Goal: Information Seeking & Learning: Check status

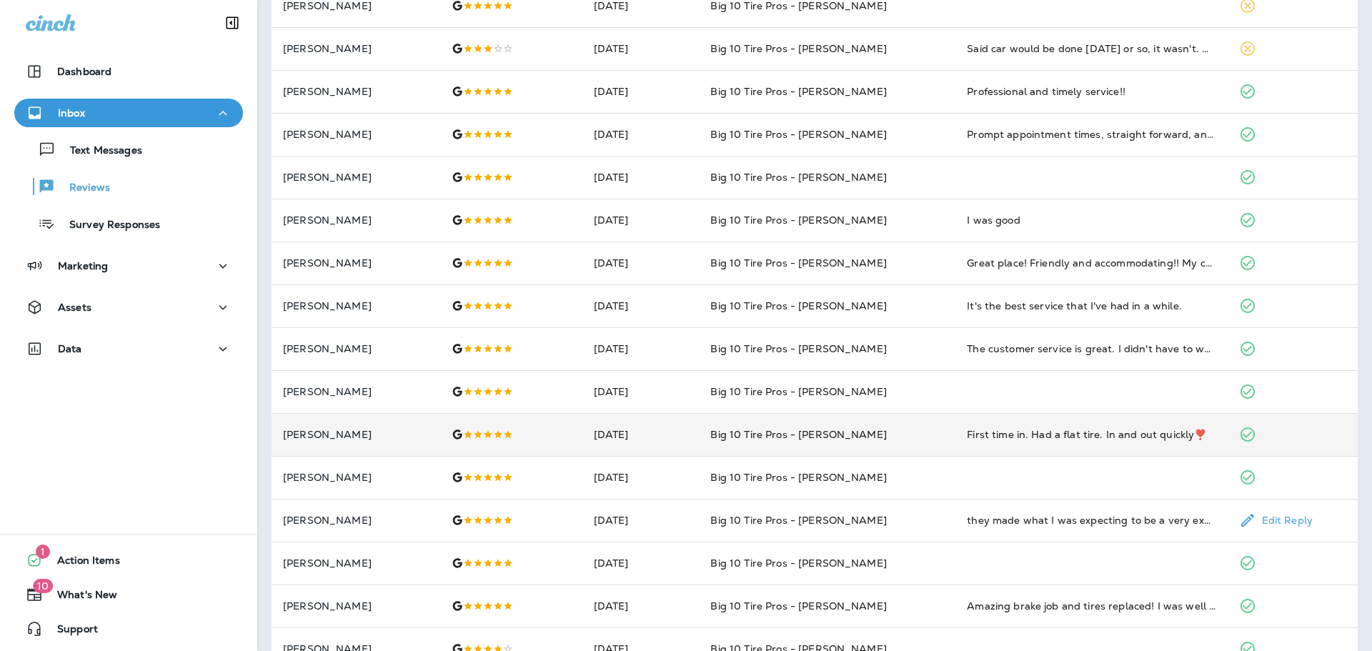
scroll to position [357, 0]
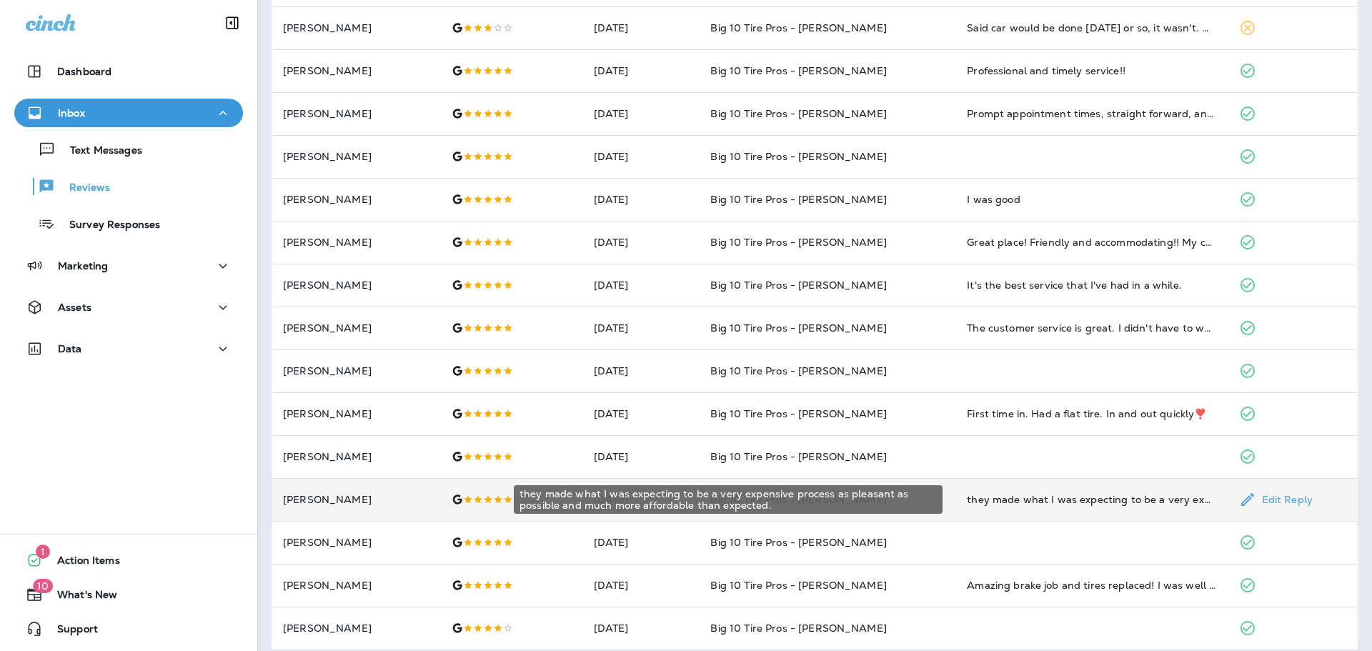
click at [1059, 497] on div "they made what I was expecting to be a very expensive process as pleasant as po…" at bounding box center [1091, 499] width 249 height 14
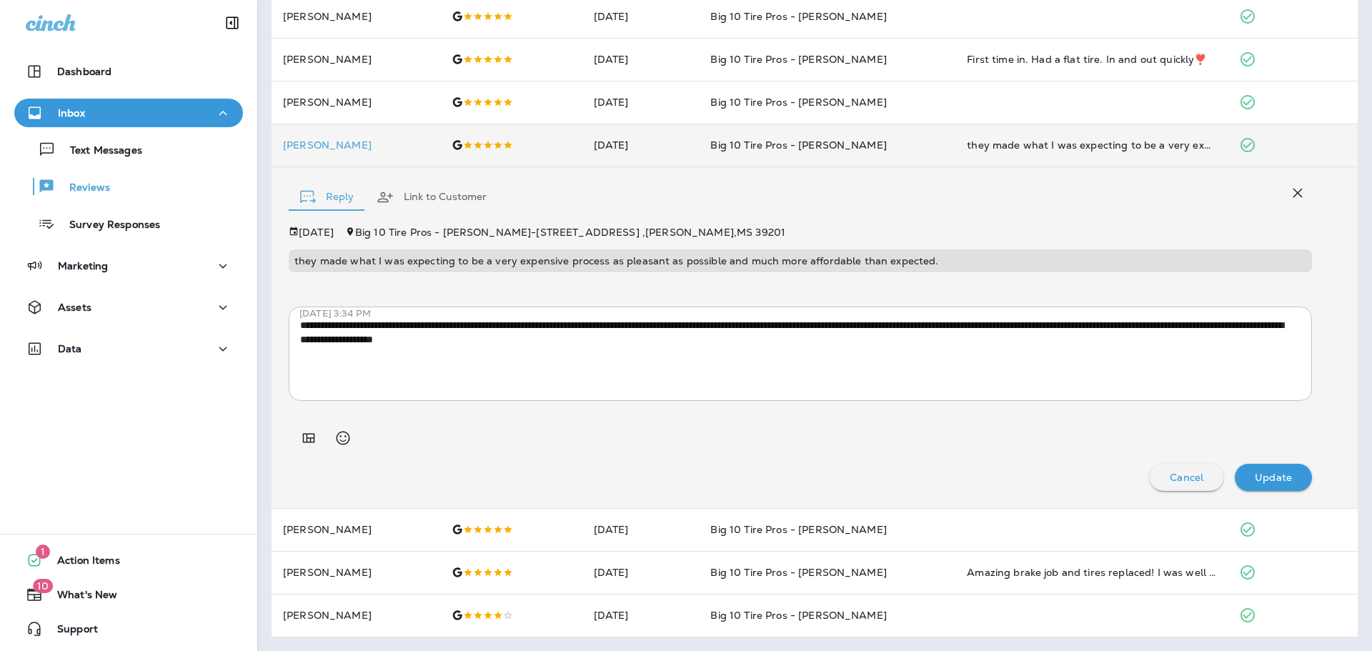
scroll to position [713, 0]
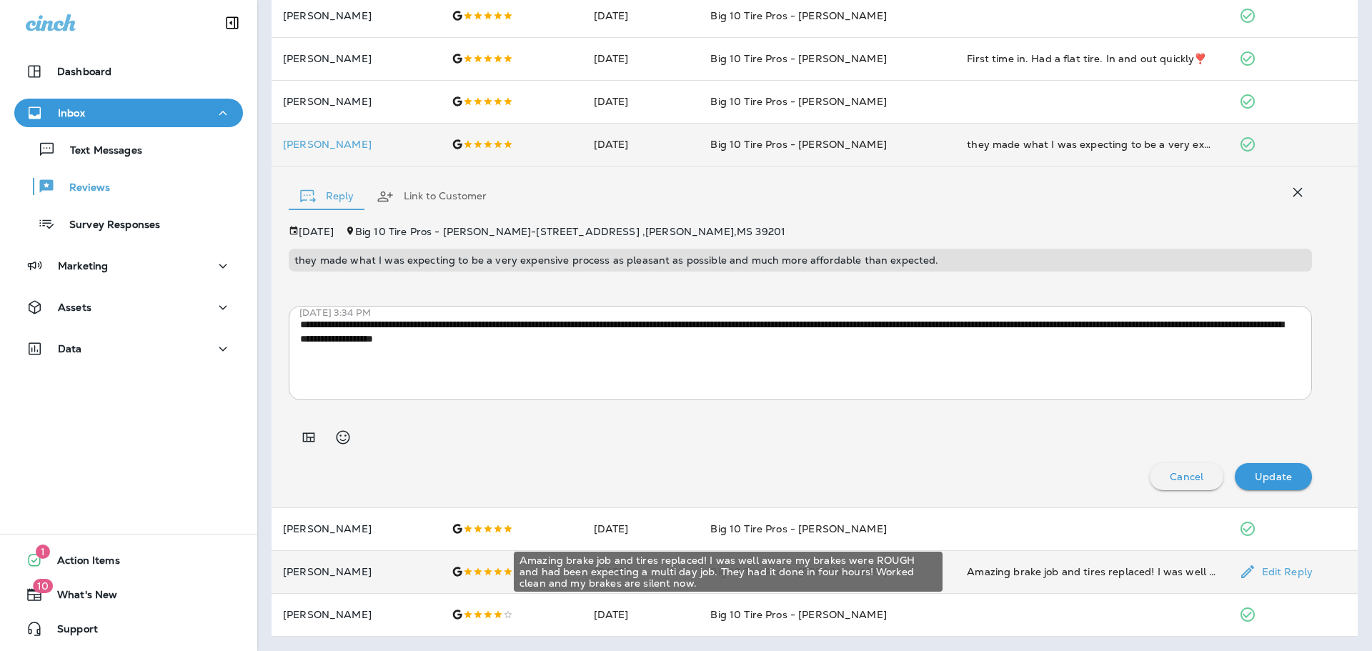
click at [1021, 567] on div "Amazing brake job and tires replaced! I was well aware my brakes were ROUGH and…" at bounding box center [1091, 572] width 249 height 14
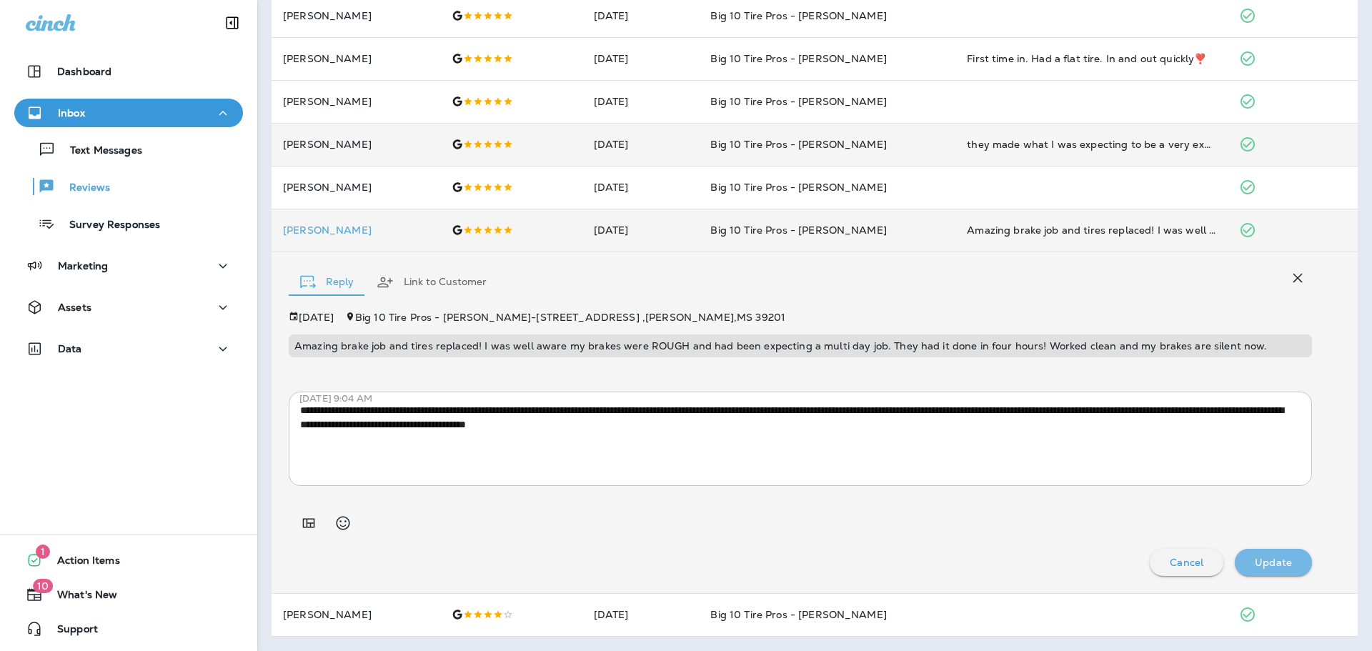
click at [1262, 562] on p "Update" at bounding box center [1273, 562] width 37 height 11
click at [1263, 565] on p "Update" at bounding box center [1273, 562] width 37 height 11
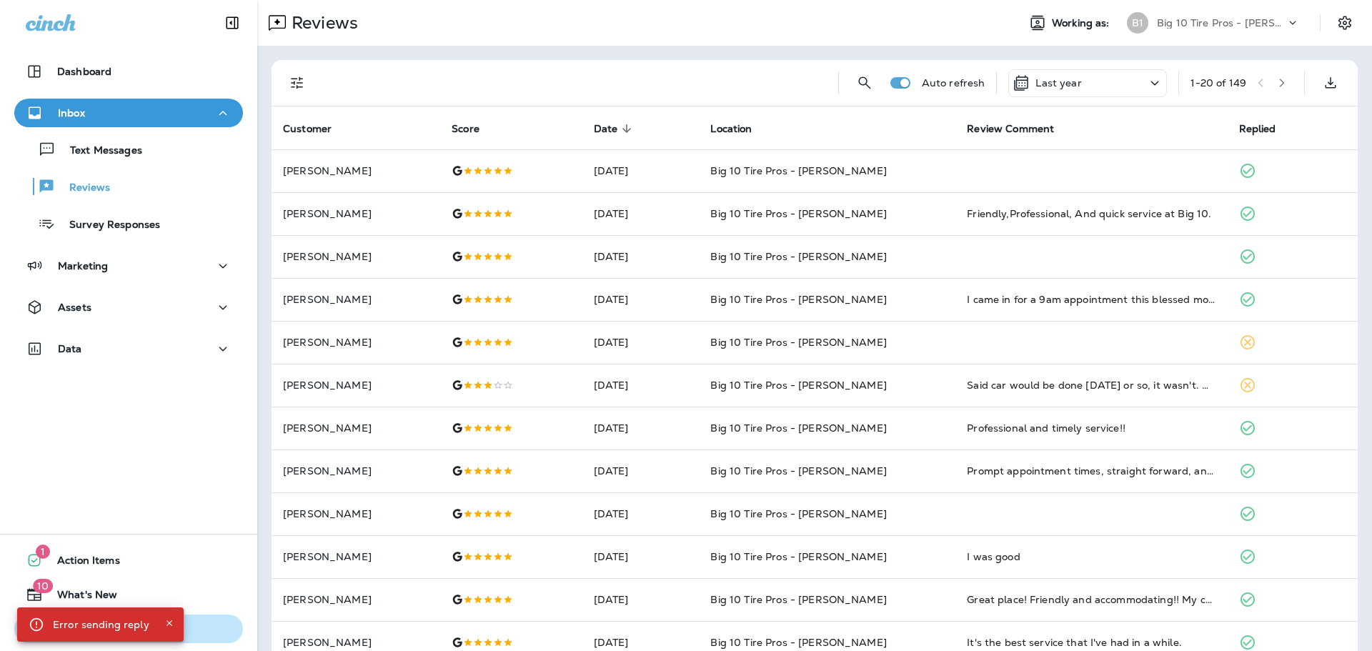
scroll to position [286, 0]
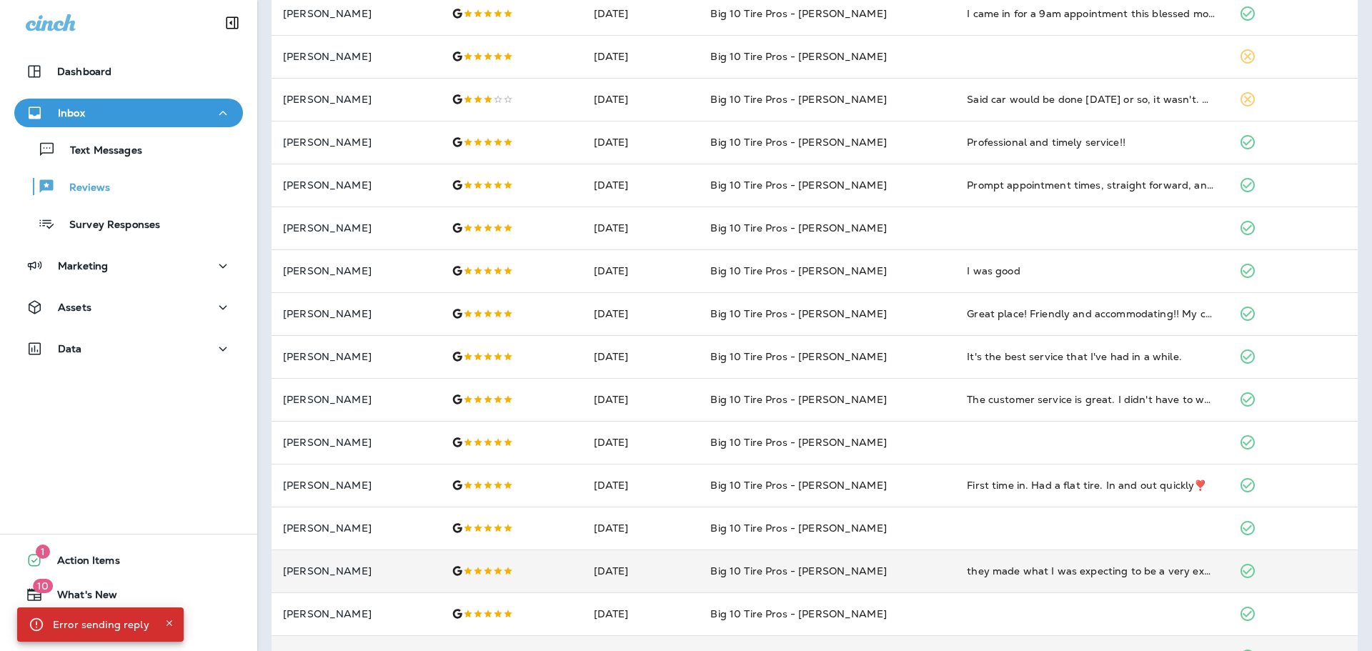
click at [171, 623] on icon "Close" at bounding box center [169, 623] width 10 height 10
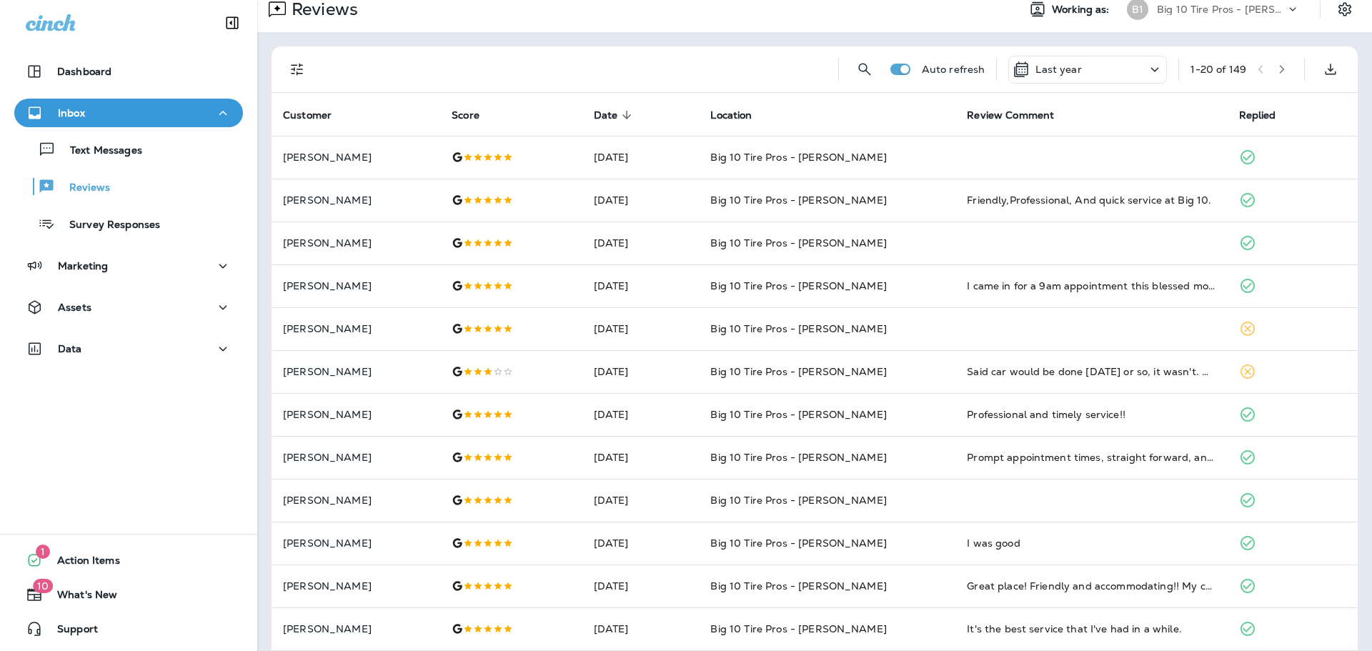
scroll to position [0, 0]
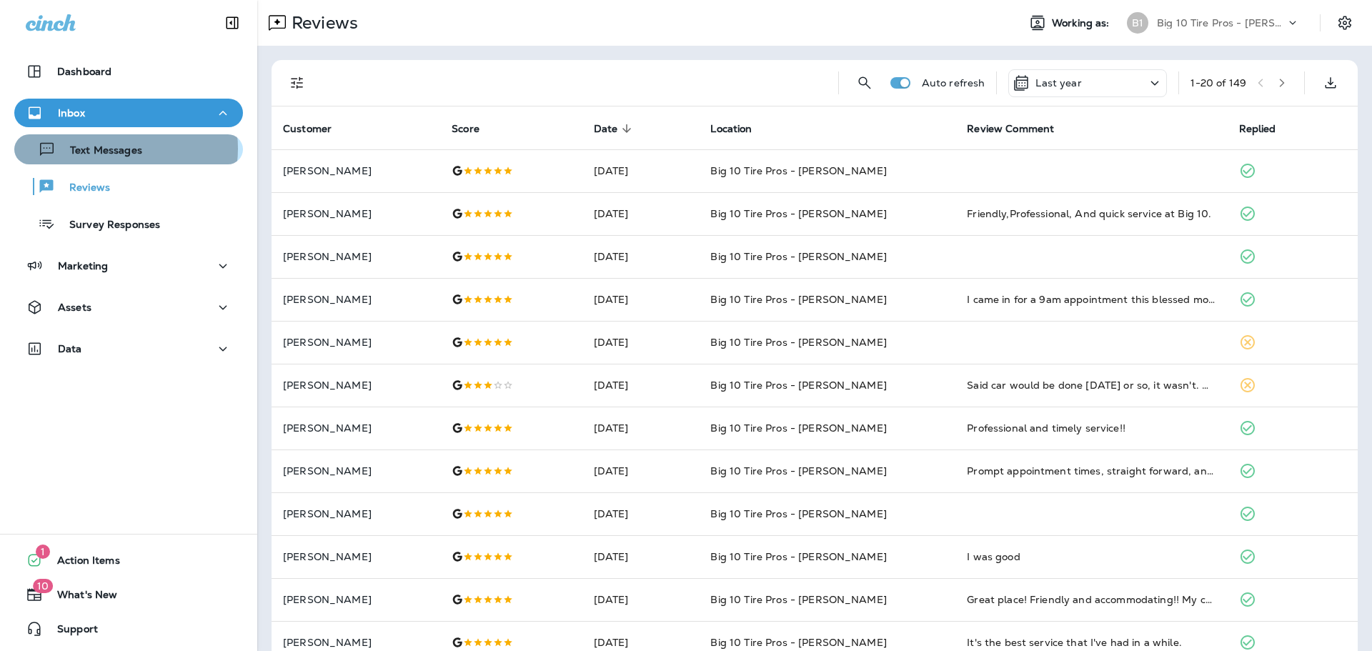
click at [122, 149] on p "Text Messages" at bounding box center [99, 151] width 86 height 14
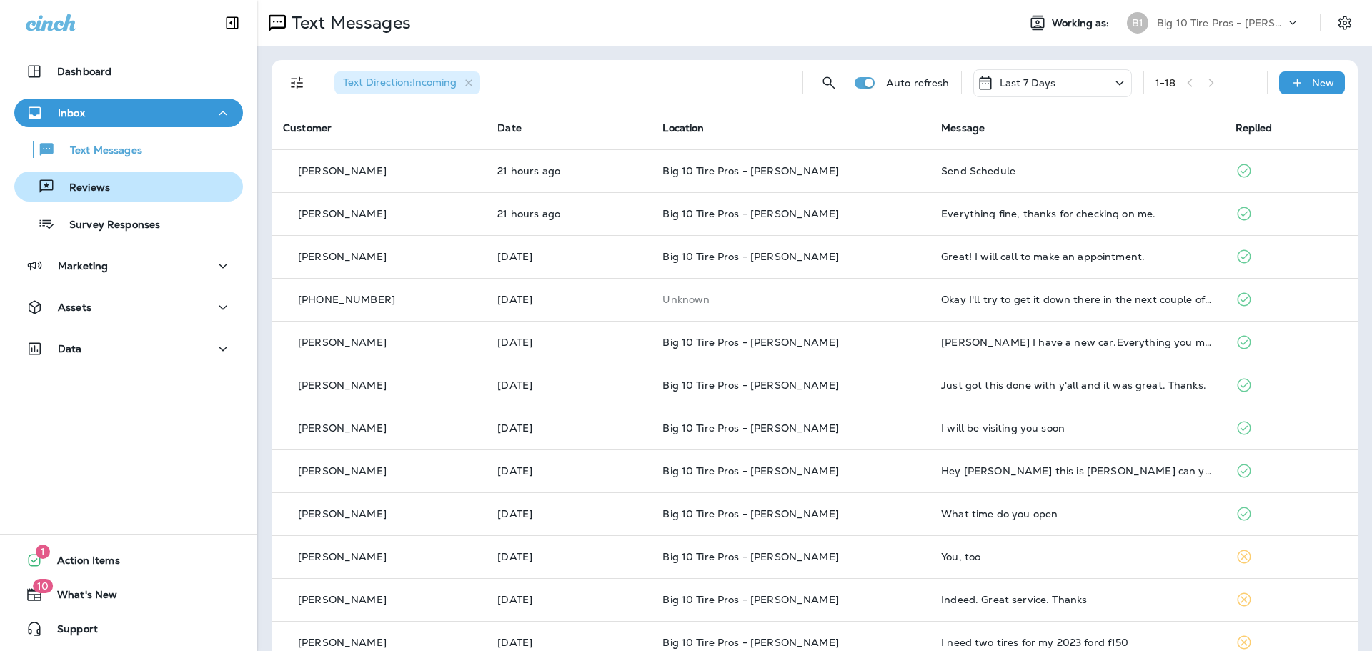
click at [97, 187] on p "Reviews" at bounding box center [82, 189] width 55 height 14
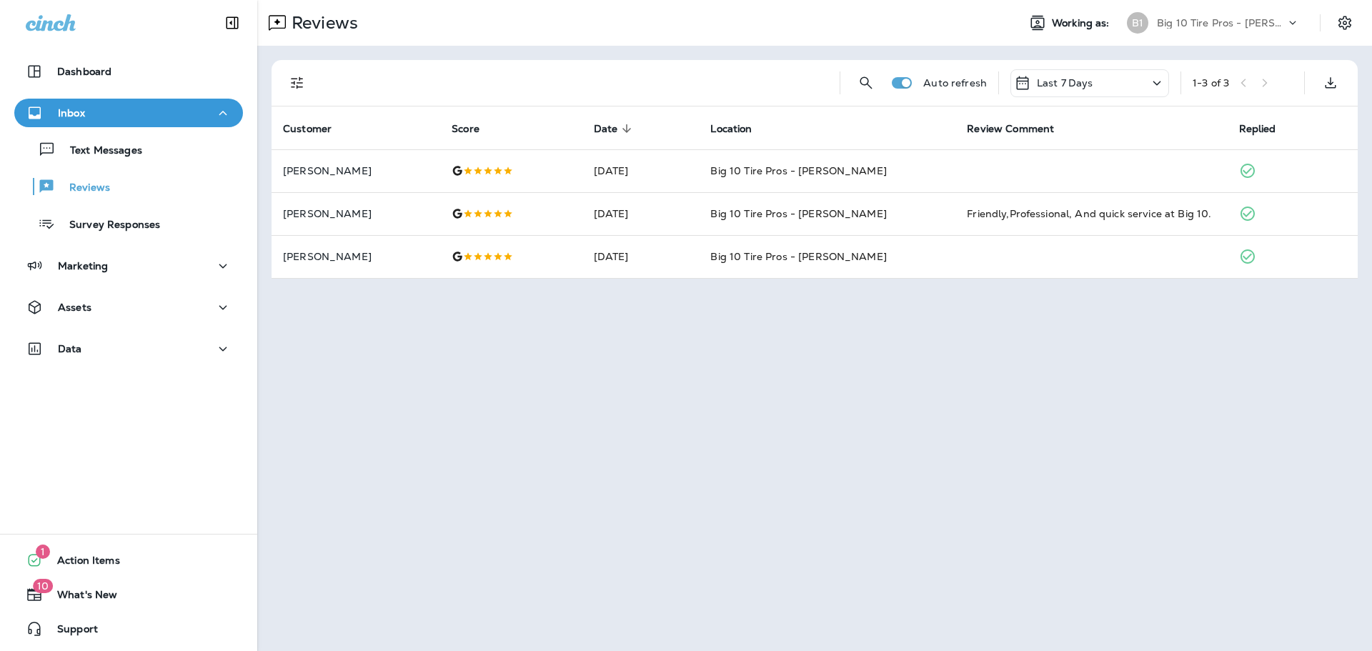
click at [1129, 79] on div "Last 7 Days" at bounding box center [1090, 83] width 159 height 28
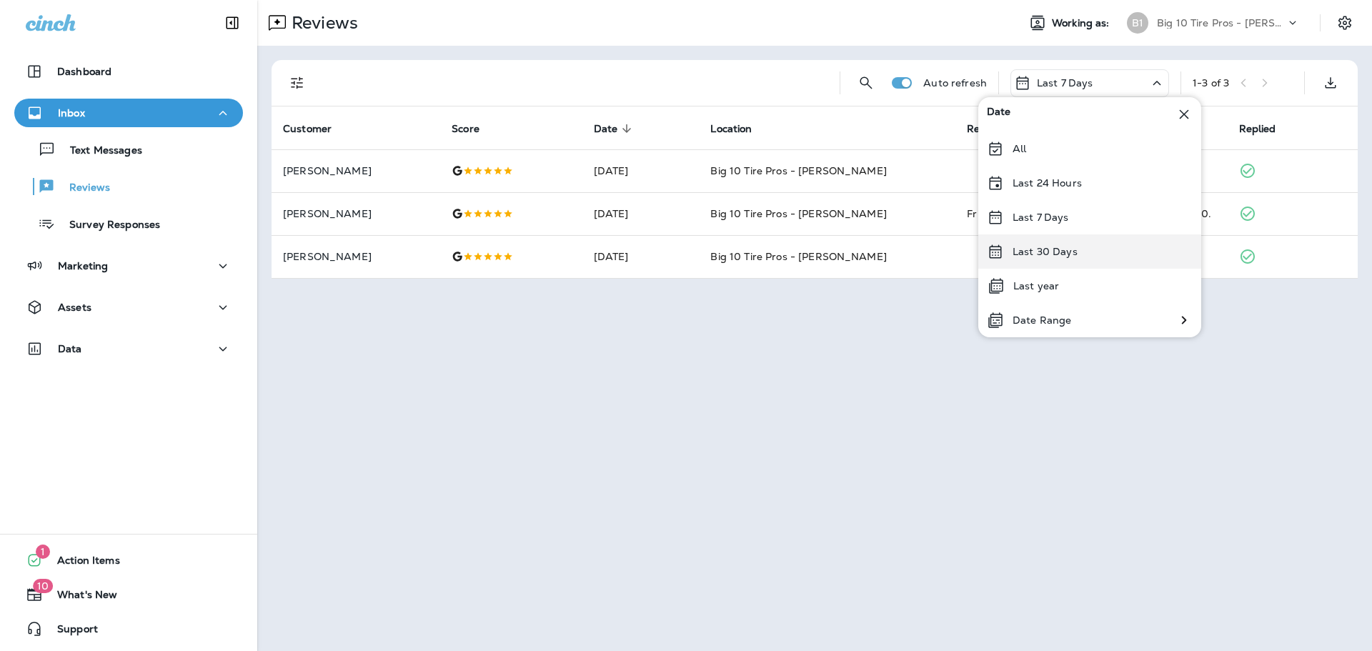
click at [1049, 252] on p "Last 30 Days" at bounding box center [1045, 251] width 65 height 11
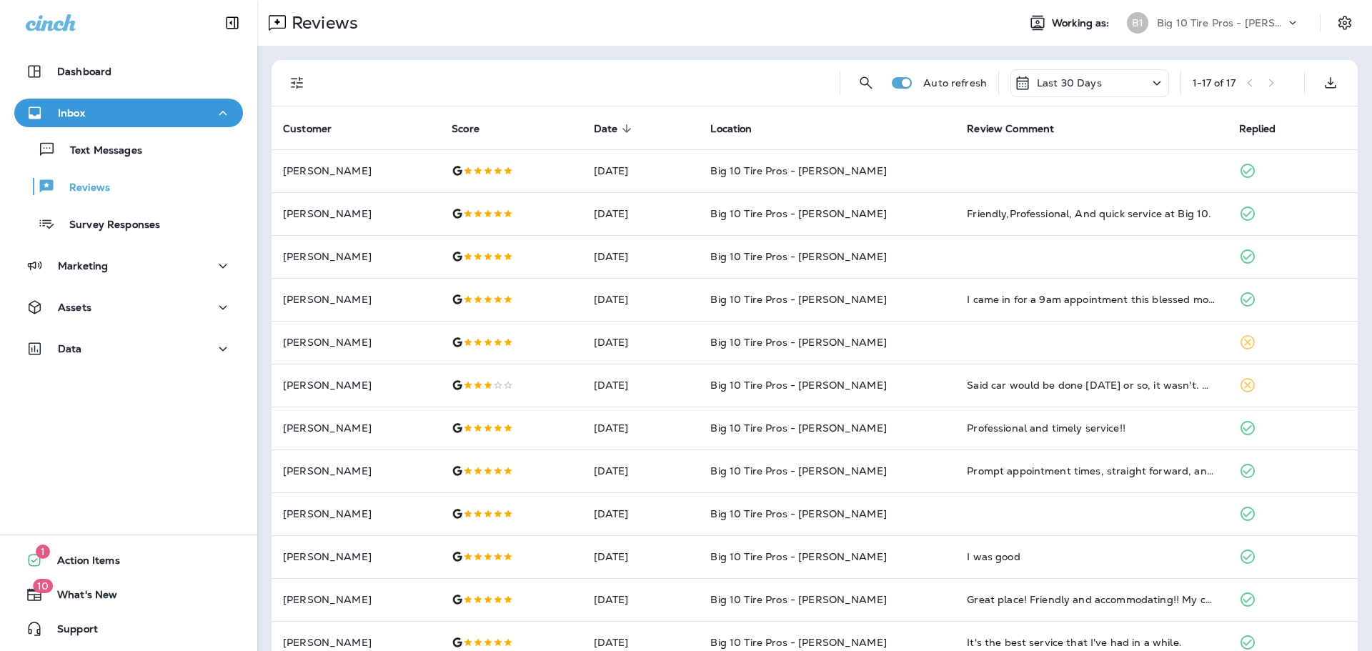
click at [1101, 81] on div "Last 30 Days" at bounding box center [1090, 83] width 159 height 28
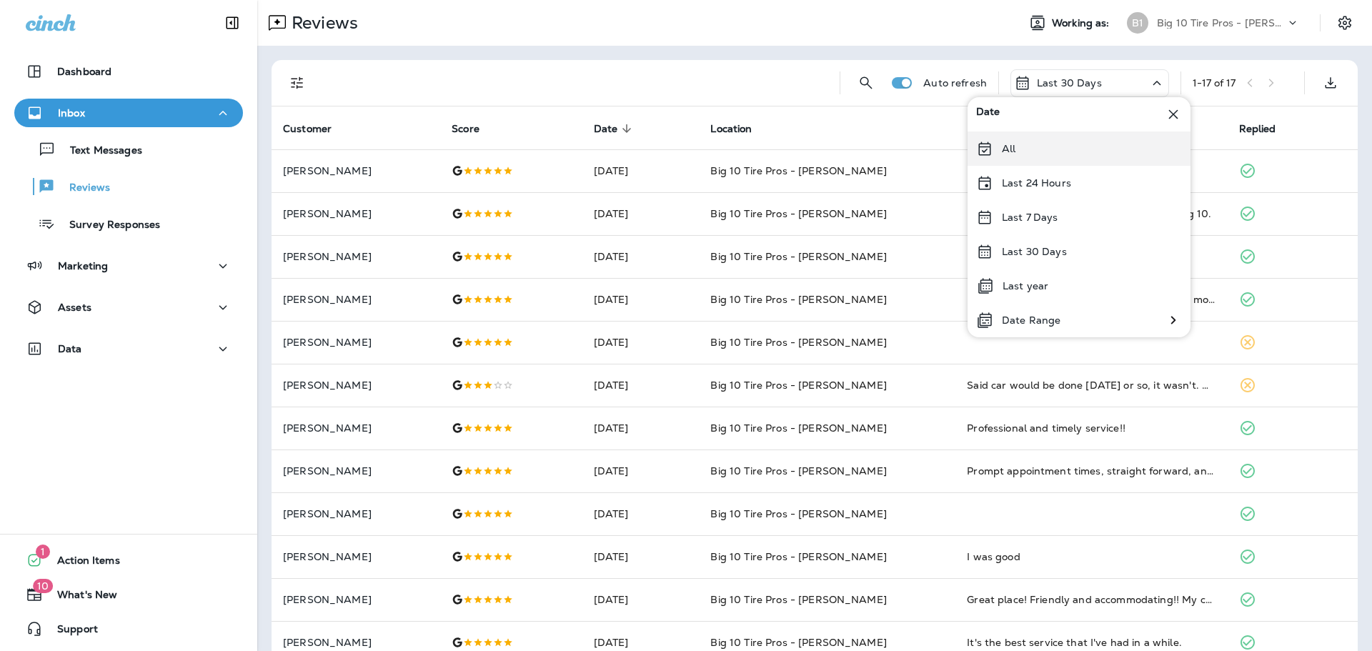
click at [1022, 153] on div "All" at bounding box center [1079, 149] width 223 height 34
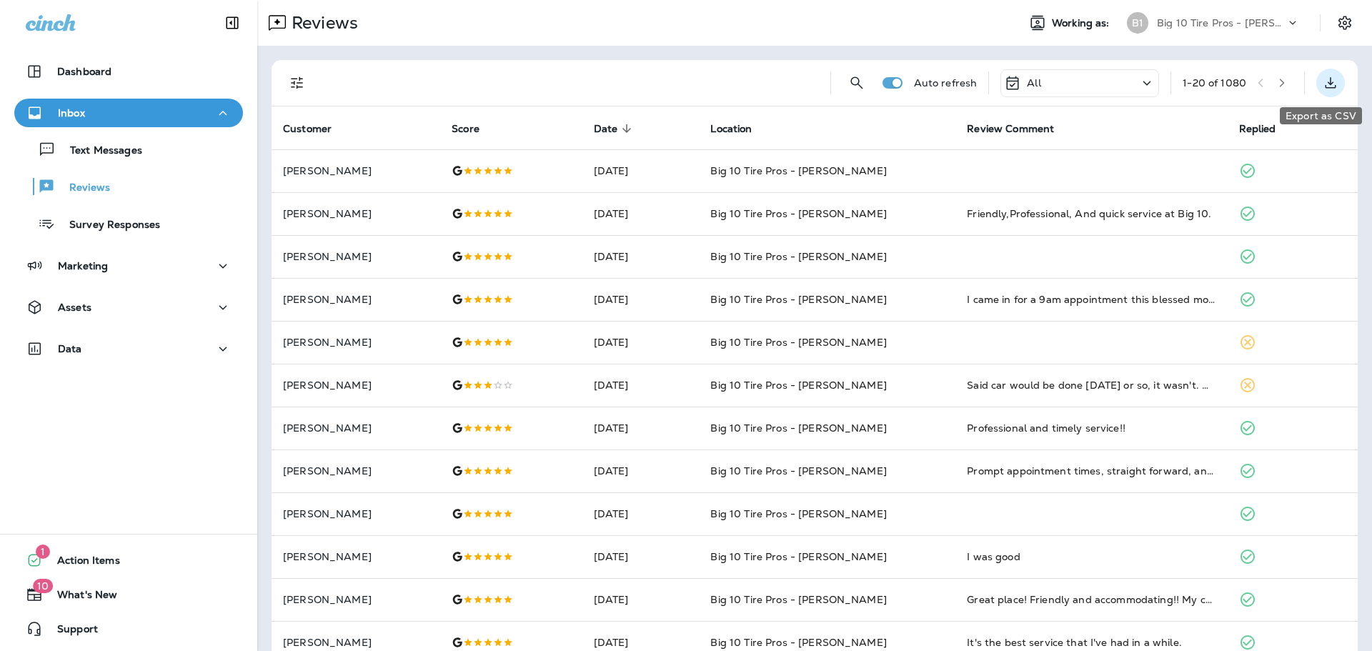
click at [1322, 85] on icon "Export as CSV" at bounding box center [1330, 82] width 17 height 17
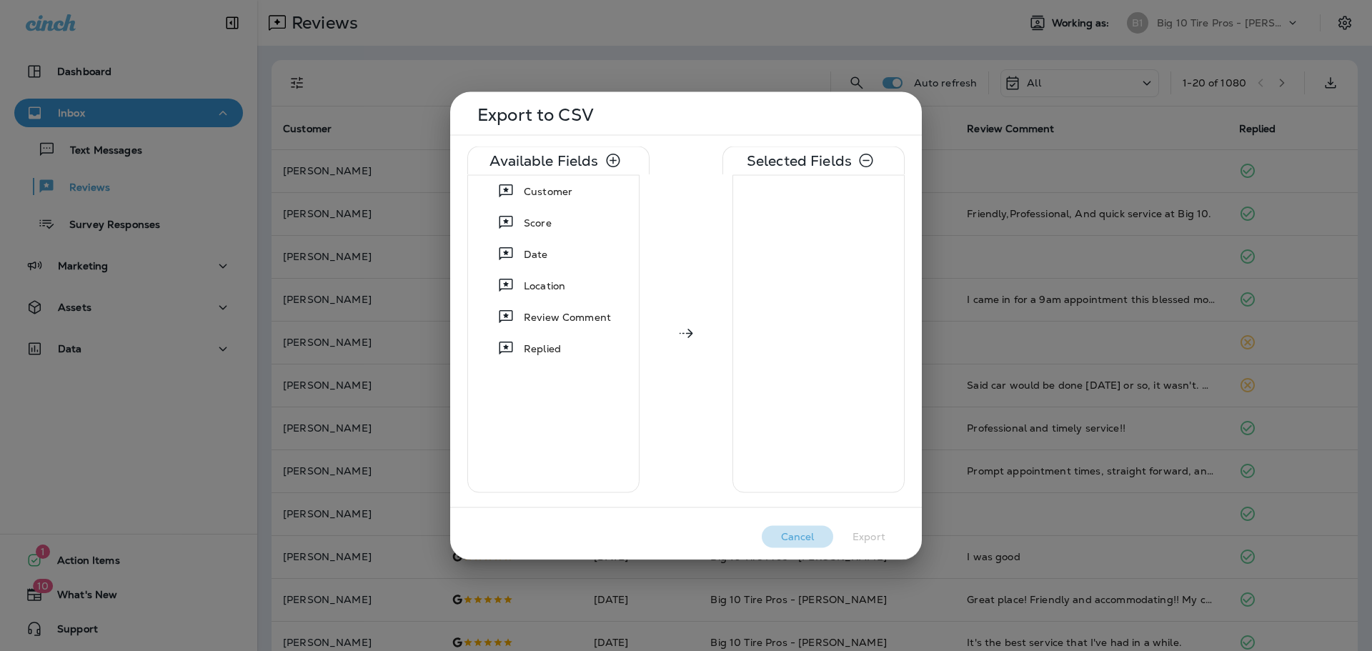
click at [801, 541] on button "Cancel" at bounding box center [797, 536] width 71 height 22
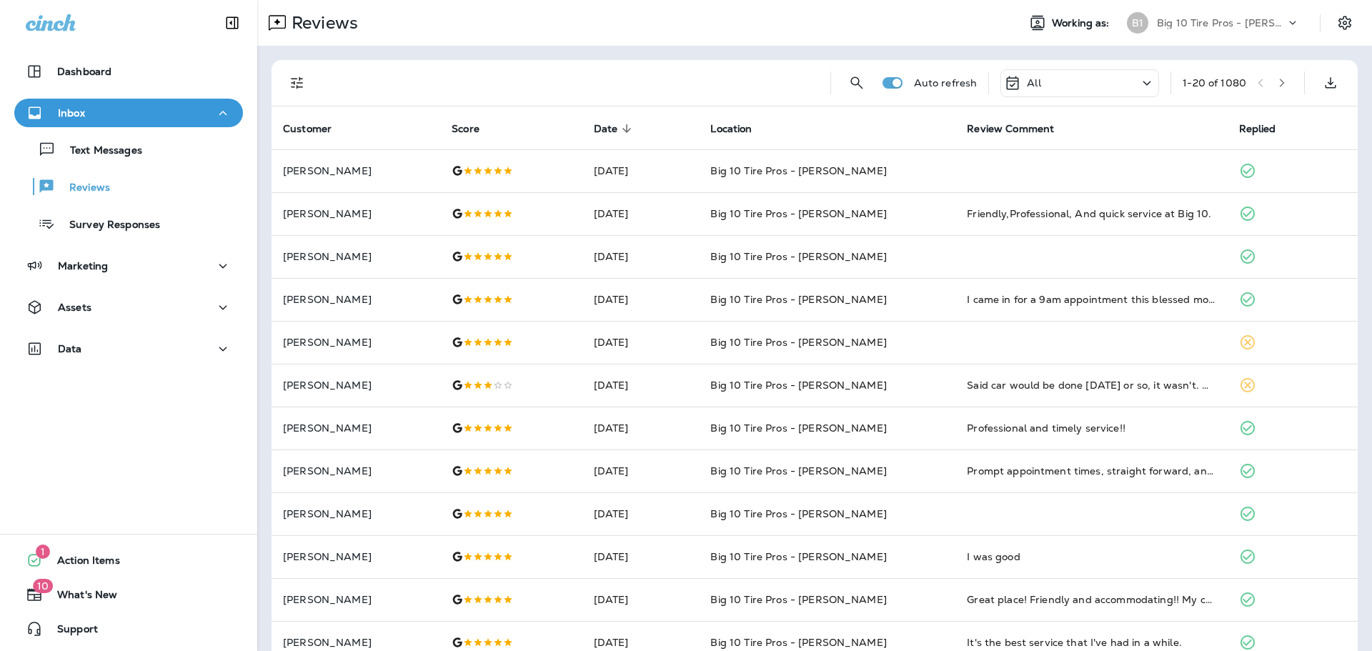
click at [1277, 83] on icon "button" at bounding box center [1282, 83] width 10 height 10
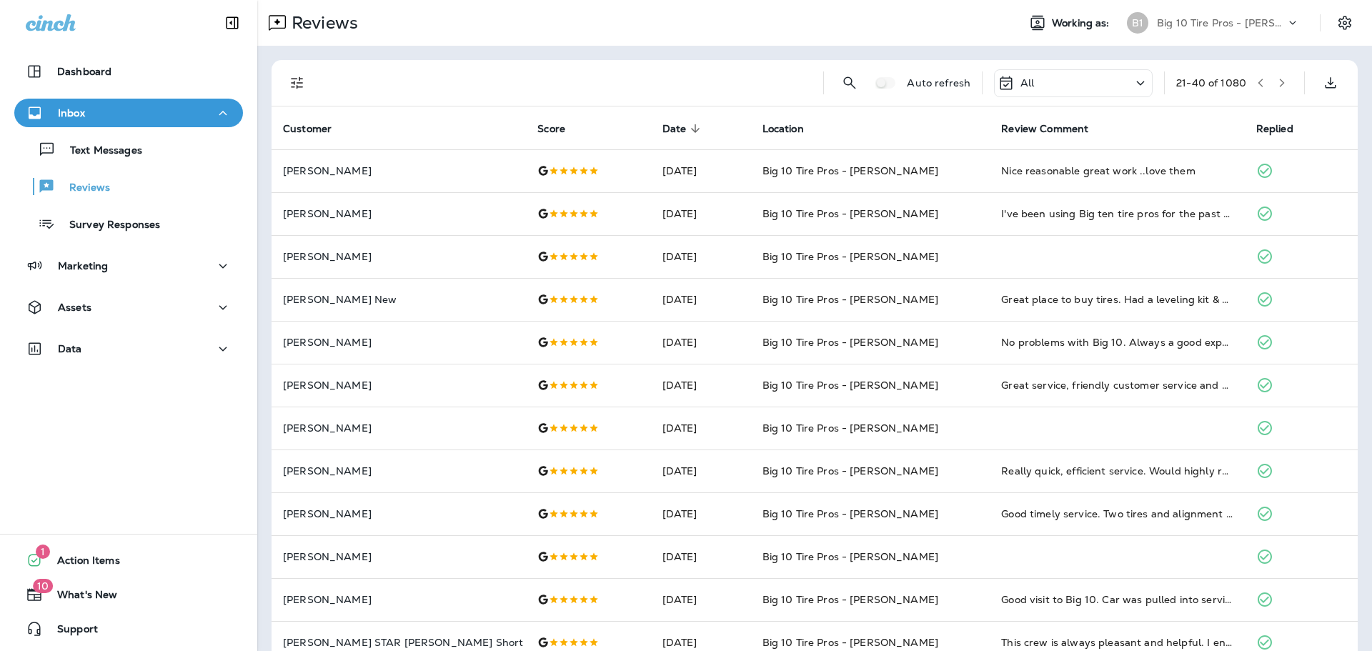
click at [1132, 80] on icon at bounding box center [1140, 83] width 17 height 18
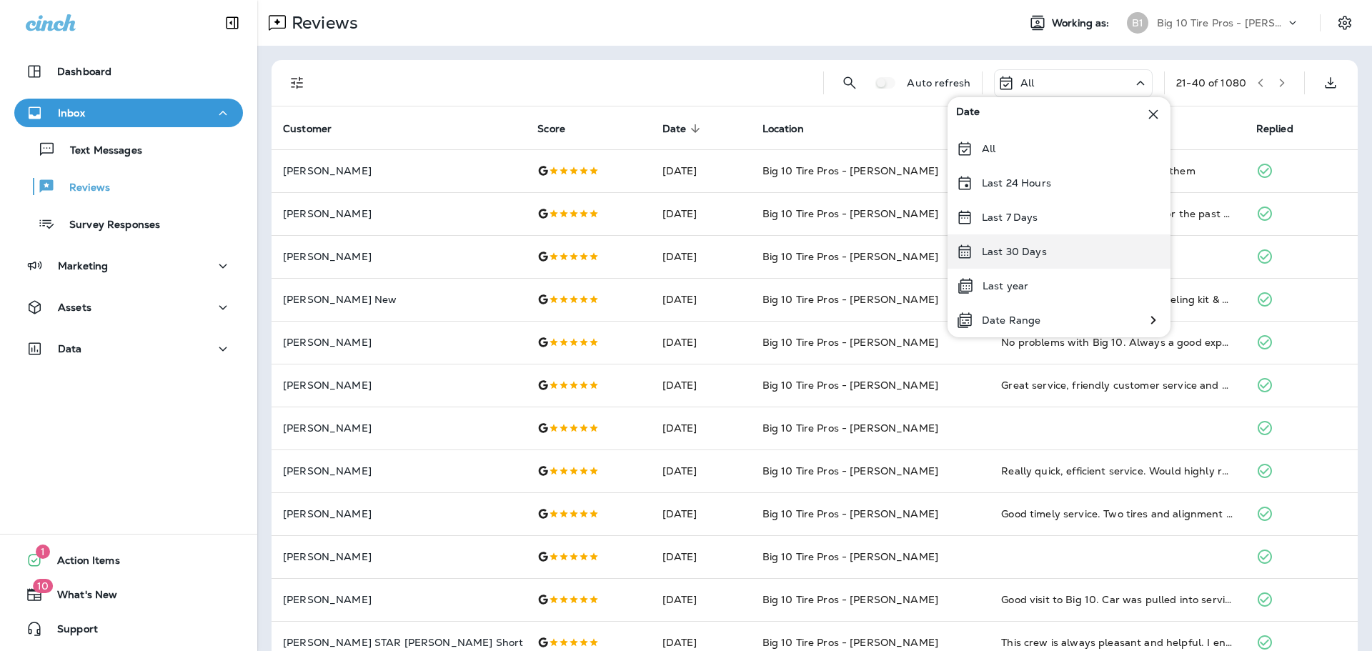
click at [1013, 251] on p "Last 30 Days" at bounding box center [1014, 251] width 65 height 11
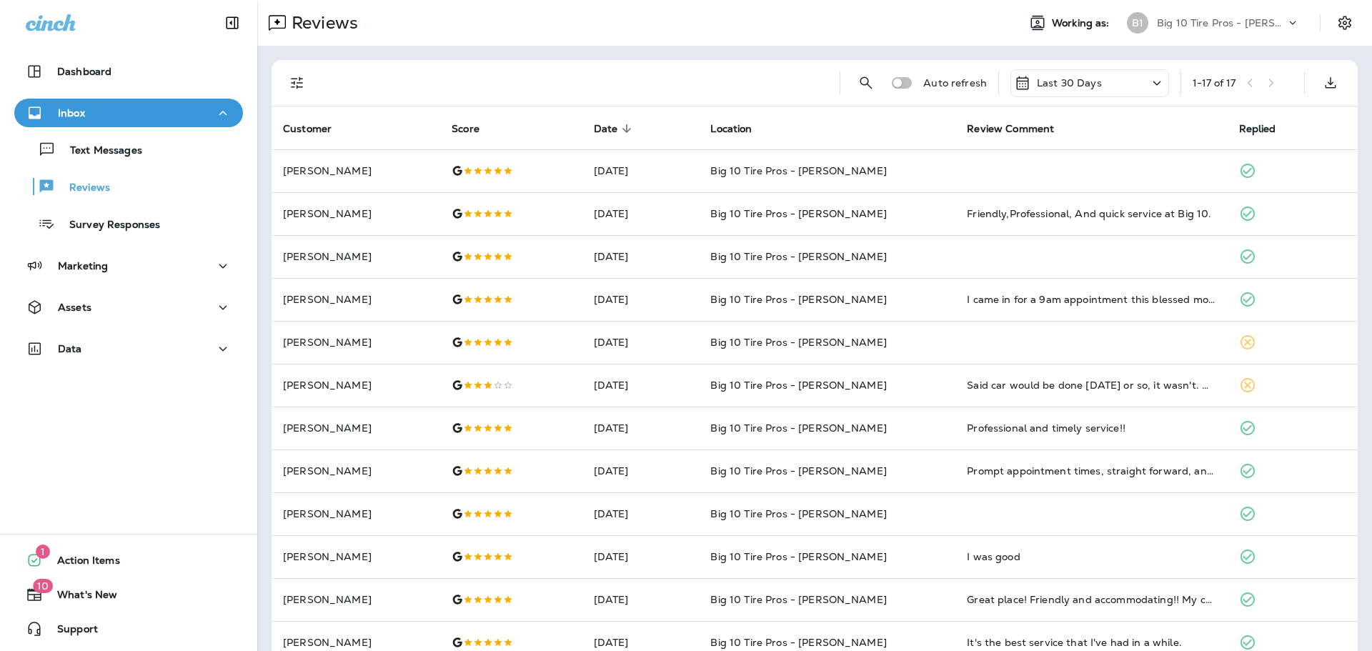
click at [1149, 82] on icon at bounding box center [1157, 83] width 17 height 18
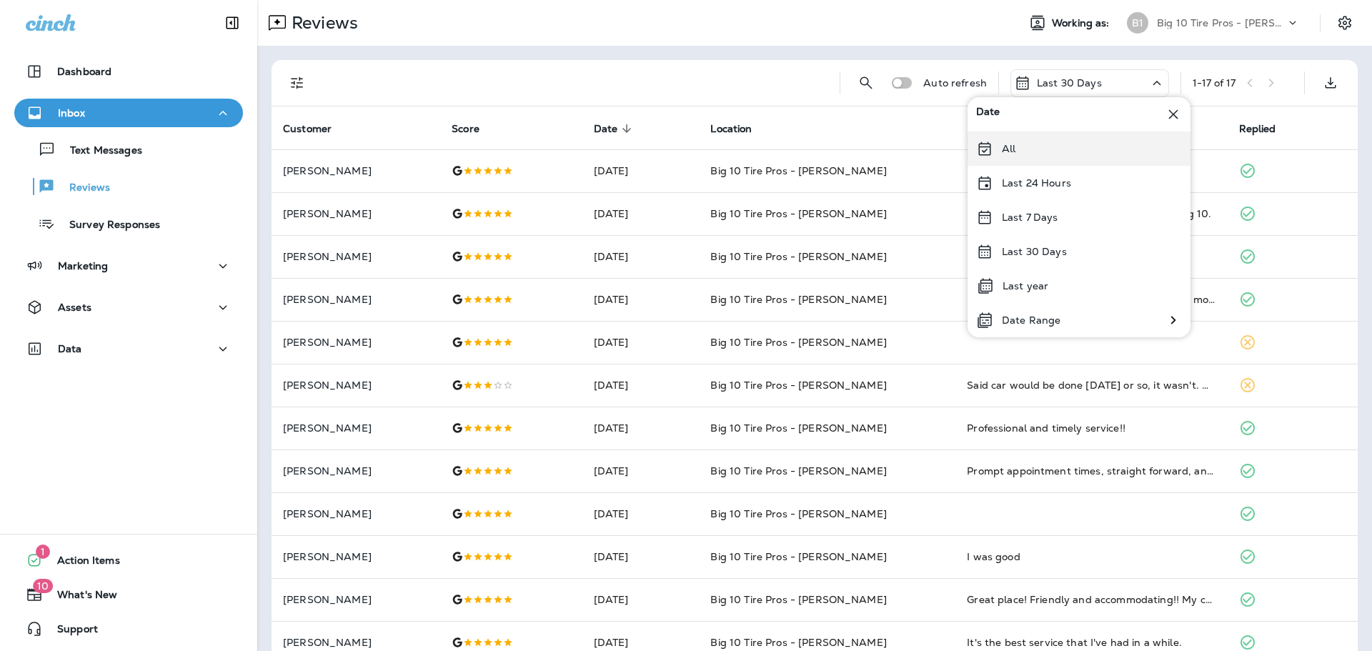
click at [999, 139] on div "All" at bounding box center [1079, 149] width 223 height 34
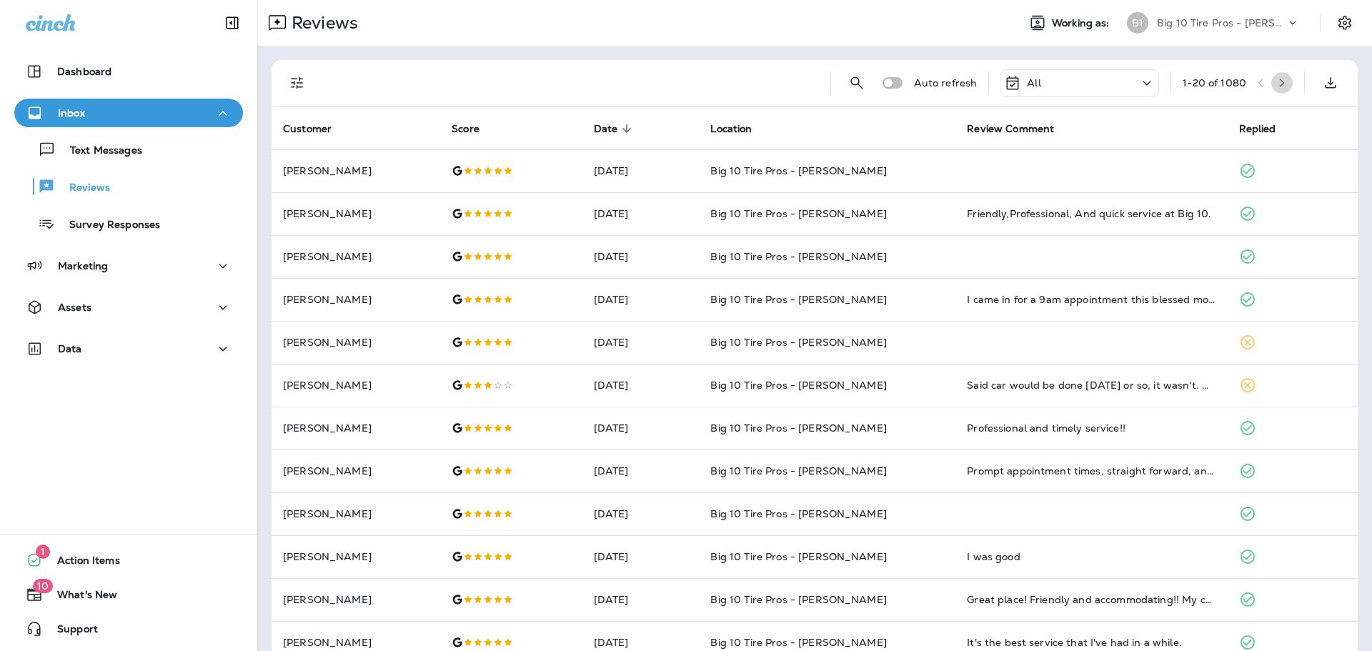
click at [1277, 81] on icon "button" at bounding box center [1282, 83] width 10 height 10
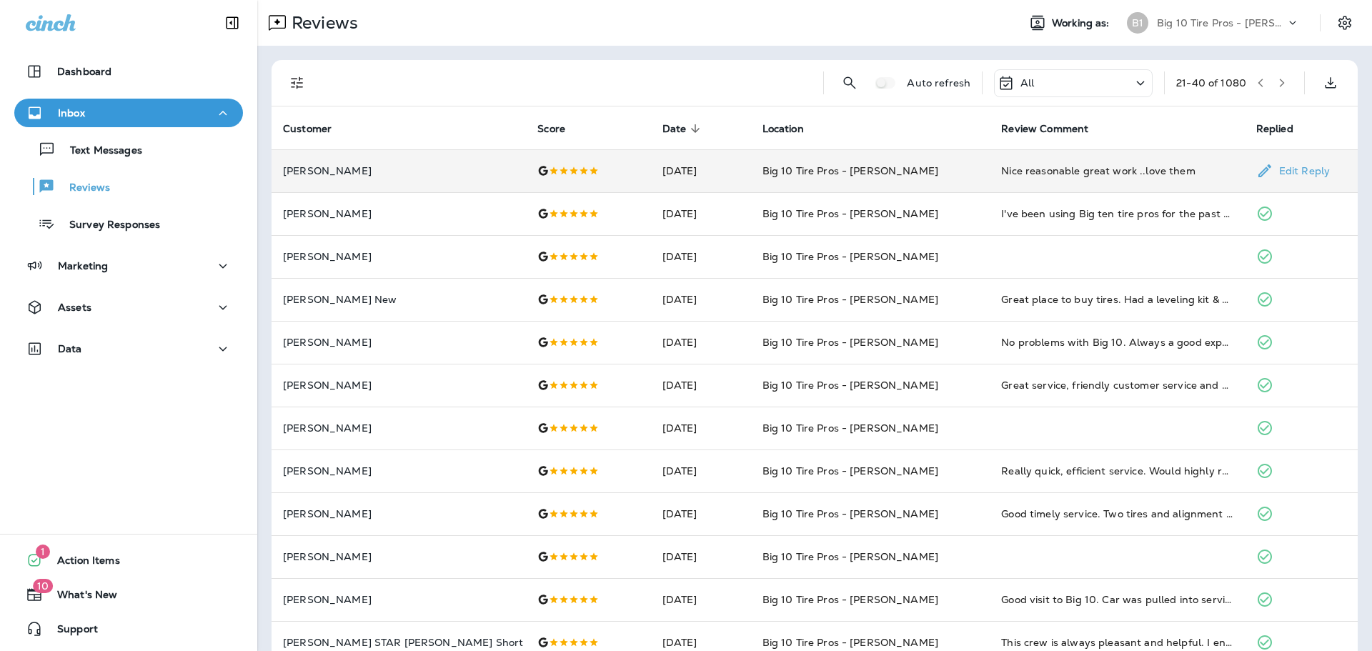
click at [1086, 170] on div "Nice reasonable great work ..love them" at bounding box center [1117, 171] width 232 height 14
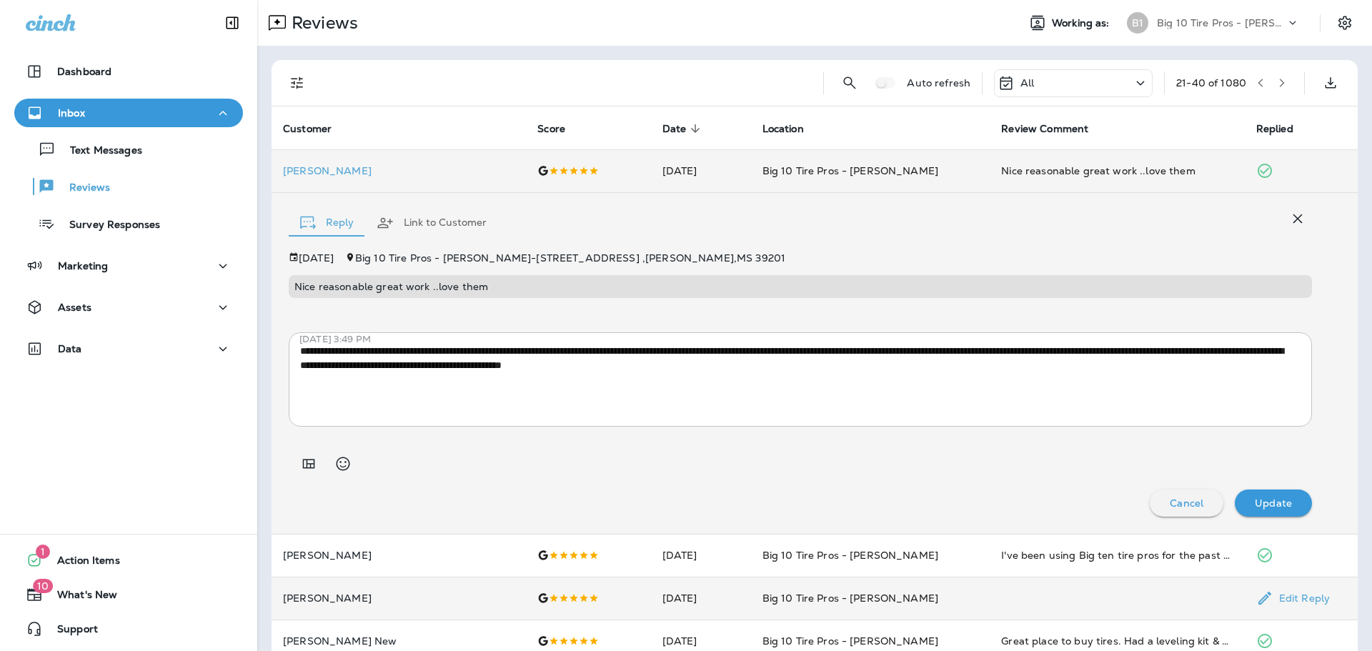
scroll to position [143, 0]
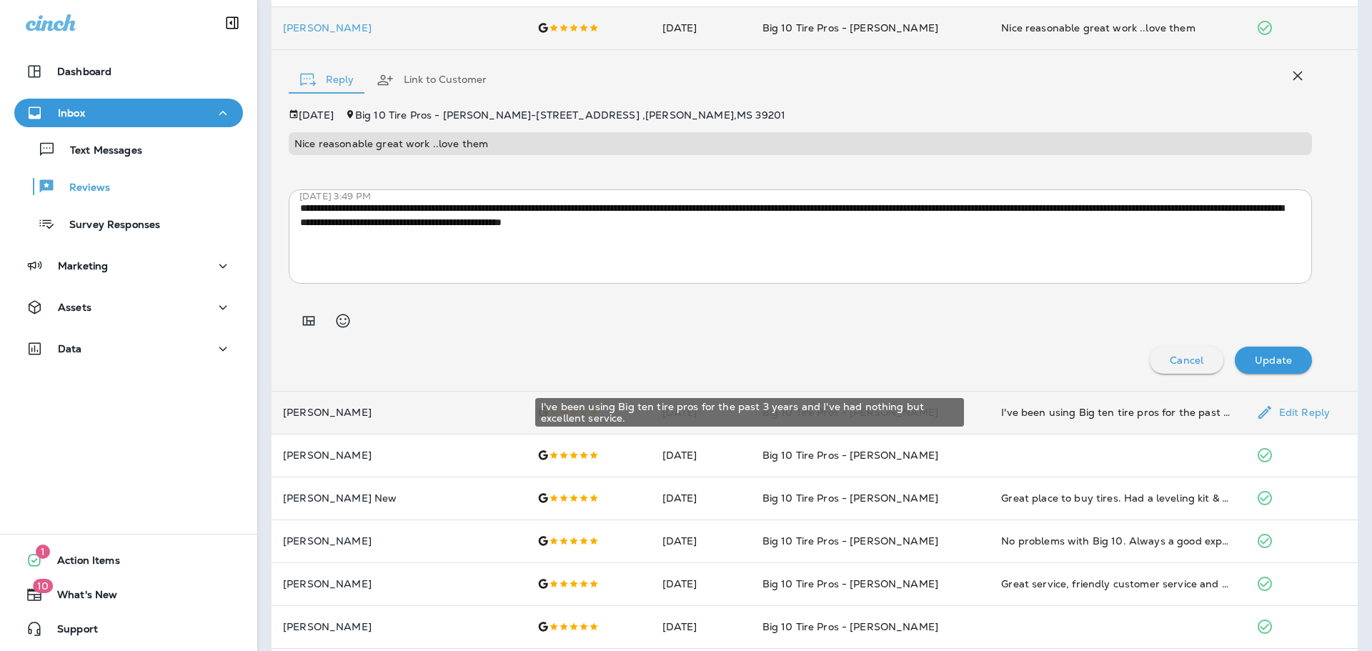
click at [1073, 415] on div "I've been using Big ten tire pros for the past 3 years and I've had nothing but…" at bounding box center [1117, 412] width 232 height 14
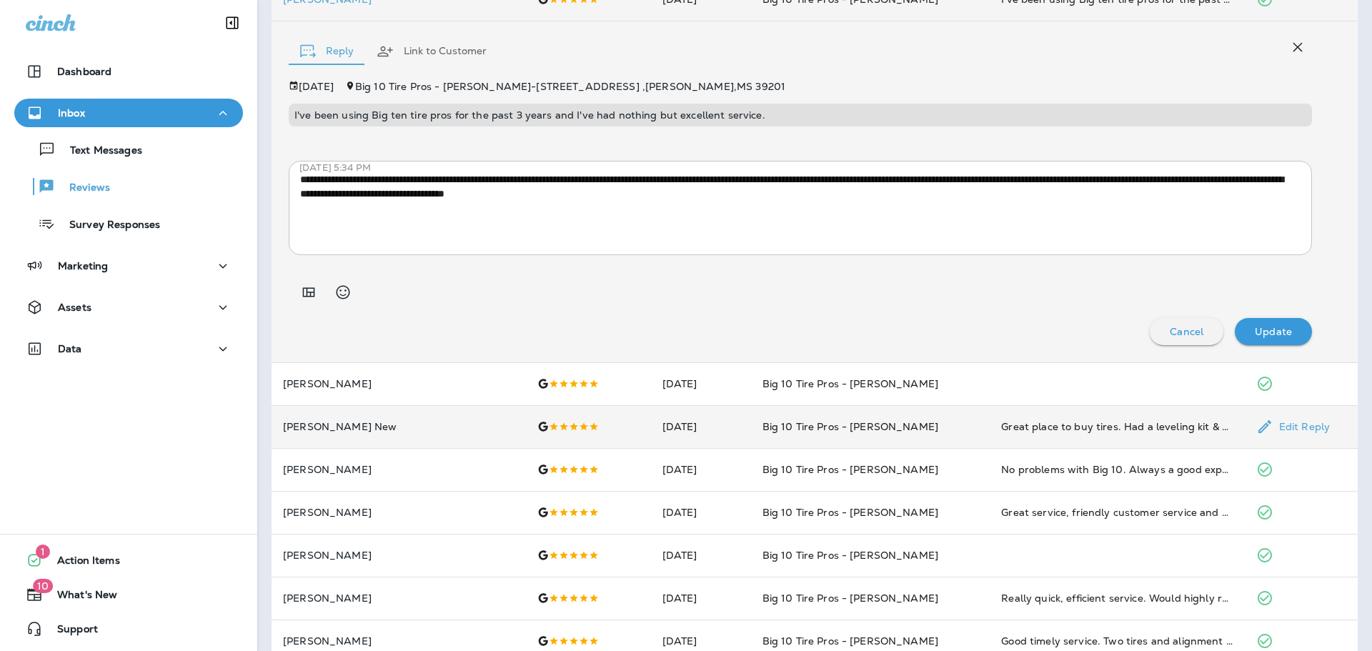
scroll to position [286, 0]
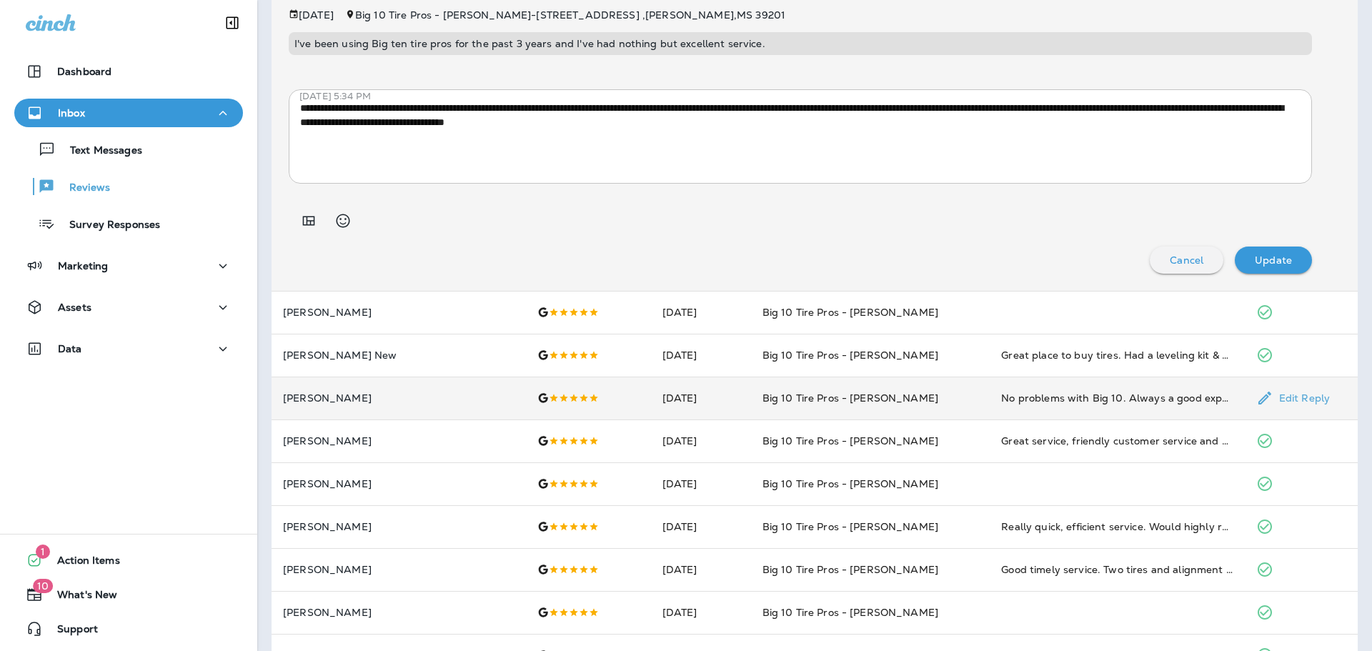
click at [1001, 393] on div "No problems with Big 10. Always a good experience!" at bounding box center [1117, 398] width 232 height 14
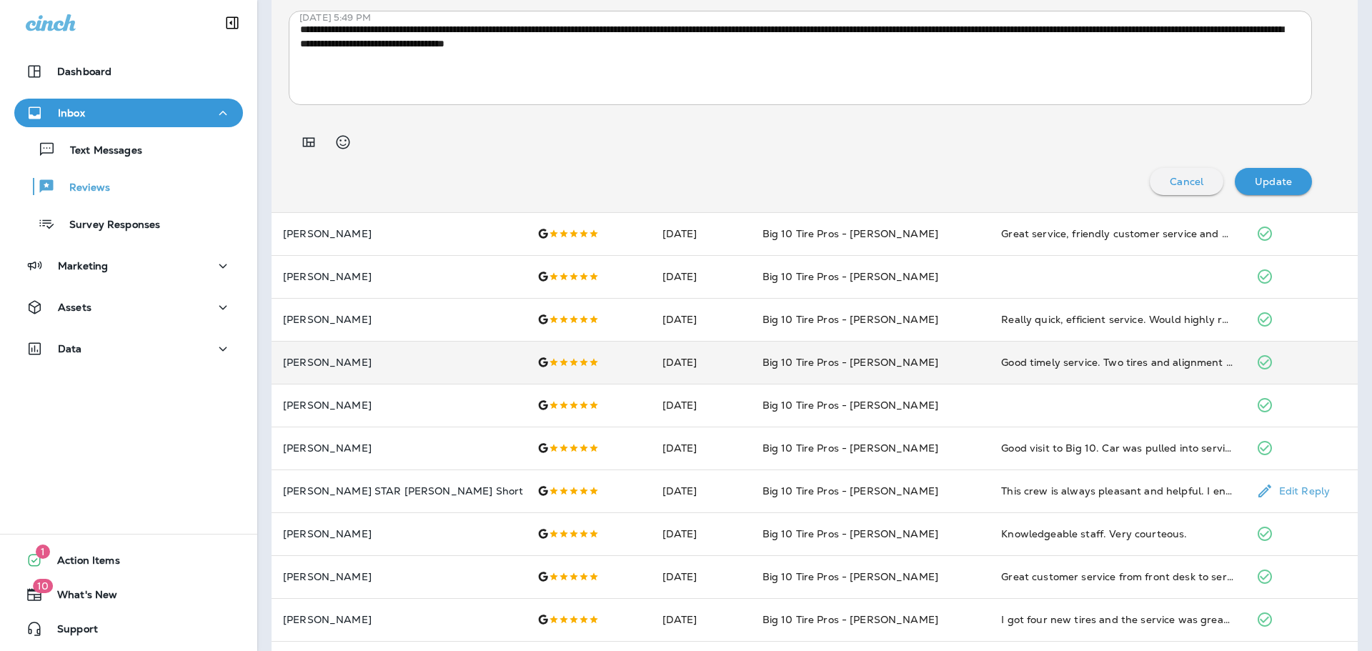
scroll to position [500, 0]
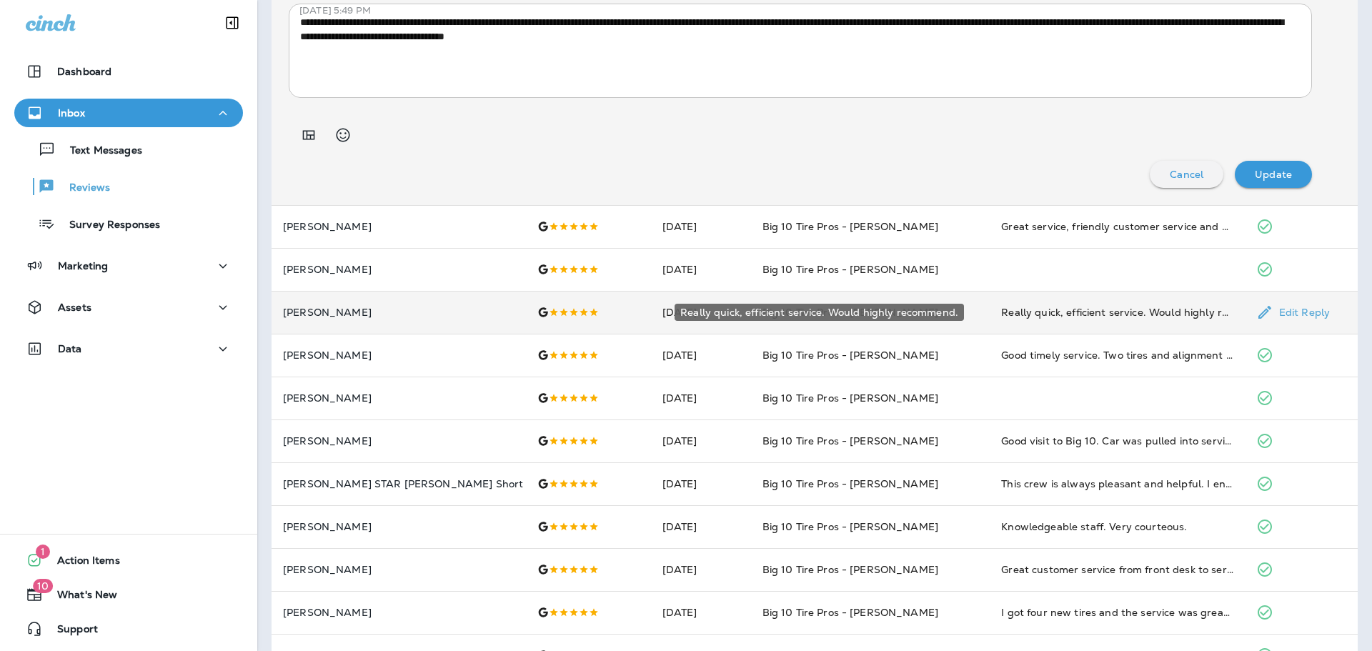
click at [1069, 315] on div "Really quick, efficient service. Would highly recommend." at bounding box center [1117, 312] width 232 height 14
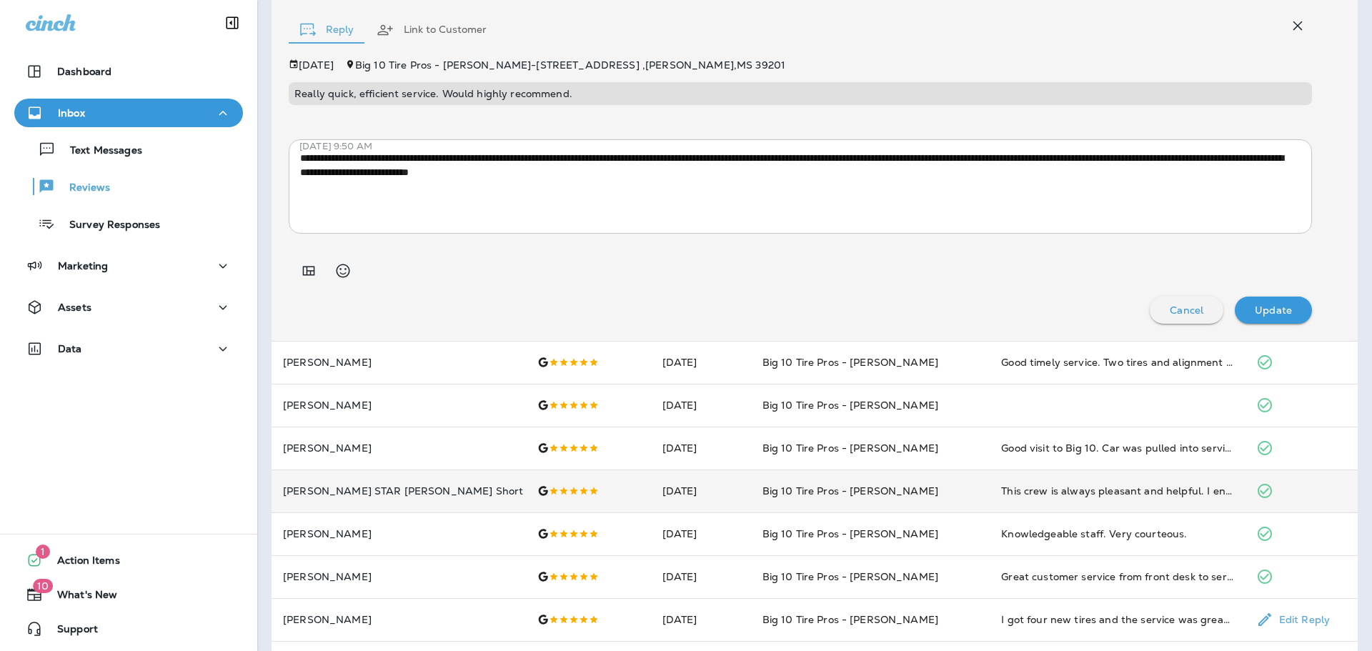
scroll to position [636, 0]
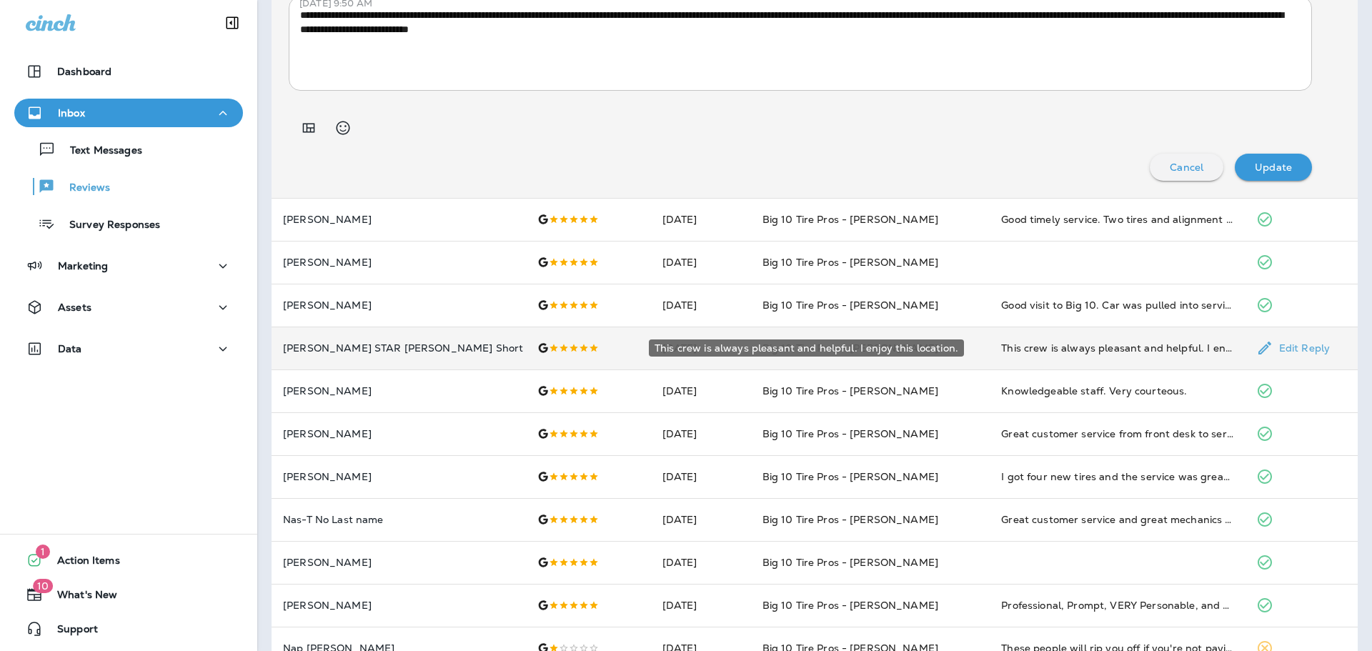
click at [1069, 351] on div "This crew is always pleasant and helpful. I enjoy this location." at bounding box center [1117, 348] width 232 height 14
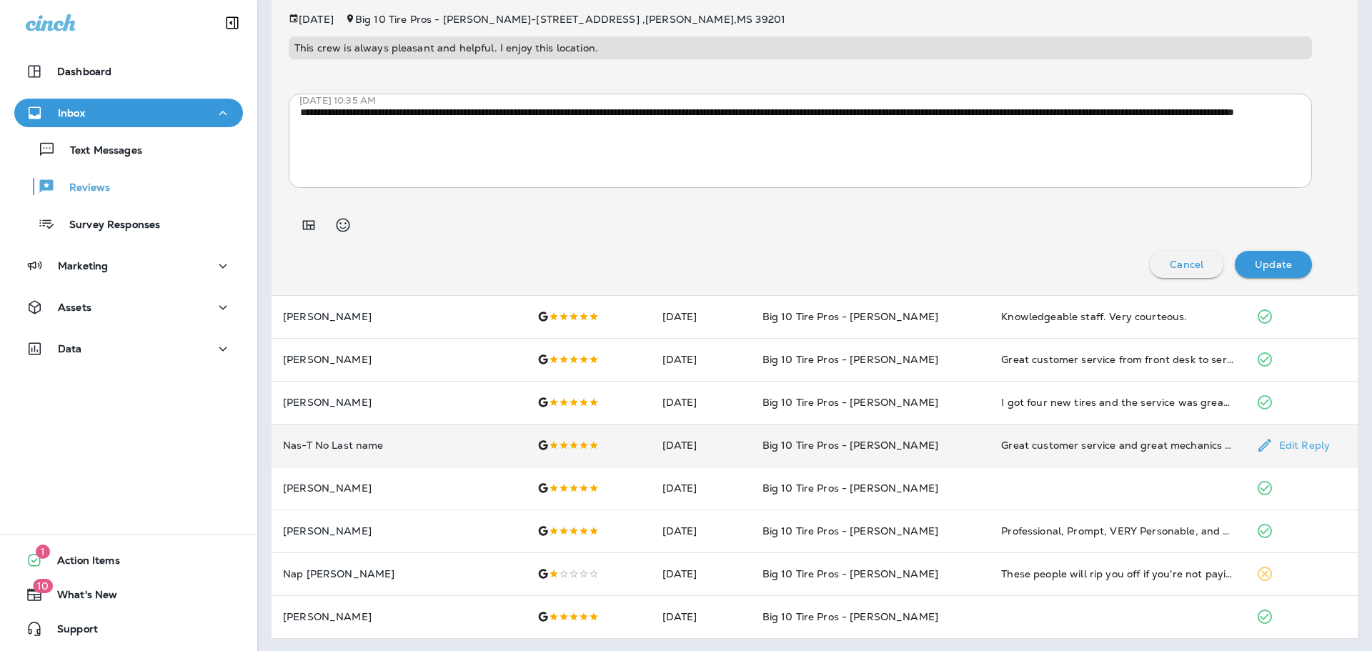
scroll to position [713, 0]
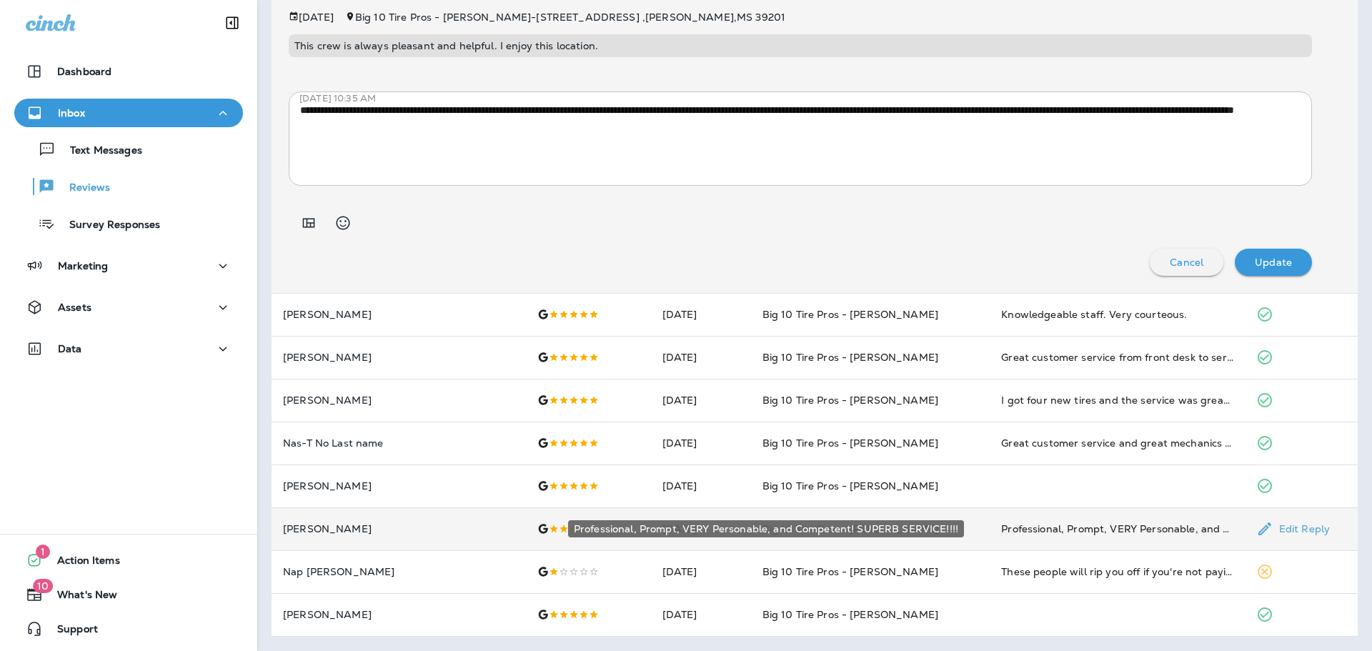
click at [1080, 535] on div "Professional, Prompt, VERY Personable, and Competent! SUPERB SERVICE!!!!" at bounding box center [1117, 529] width 232 height 14
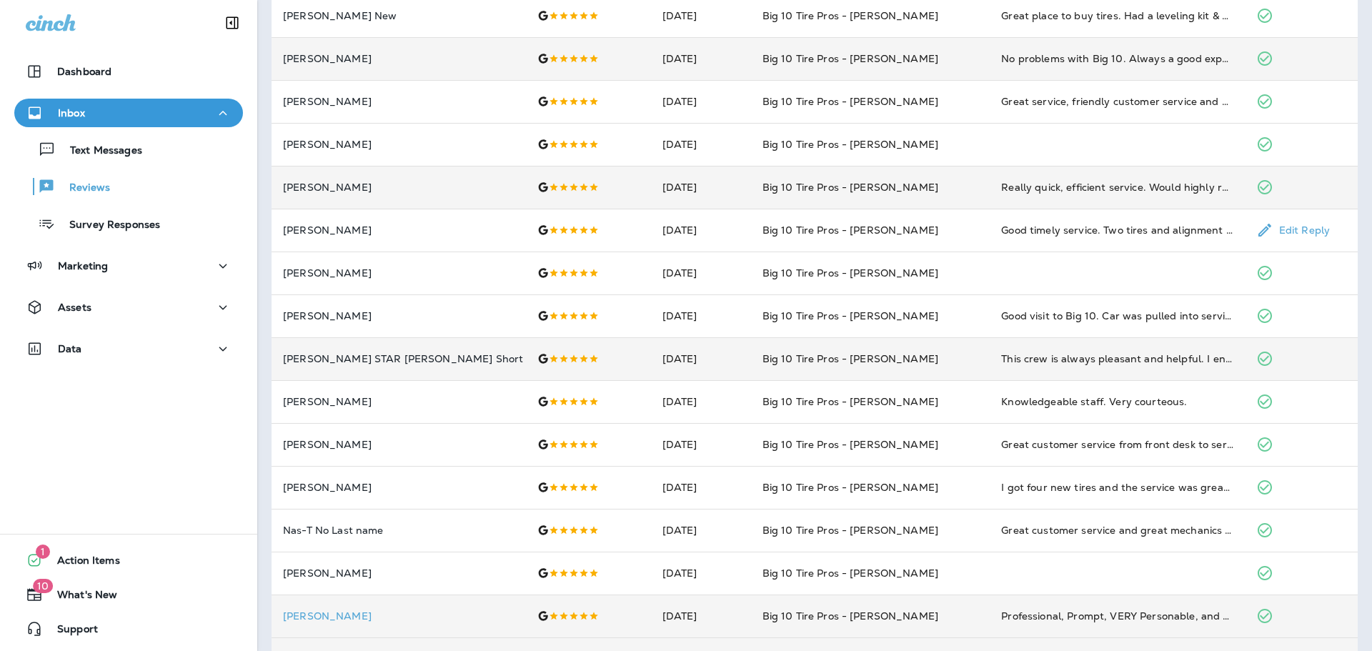
scroll to position [0, 0]
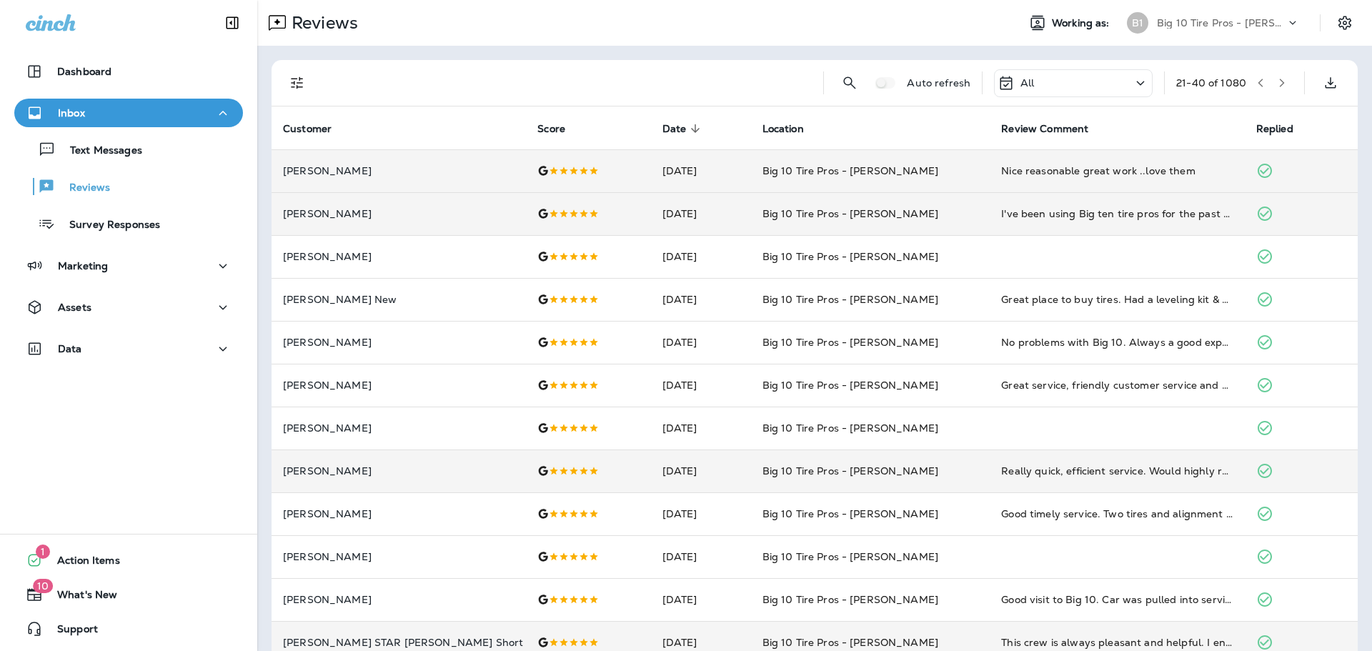
click at [1277, 85] on icon "button" at bounding box center [1282, 83] width 10 height 10
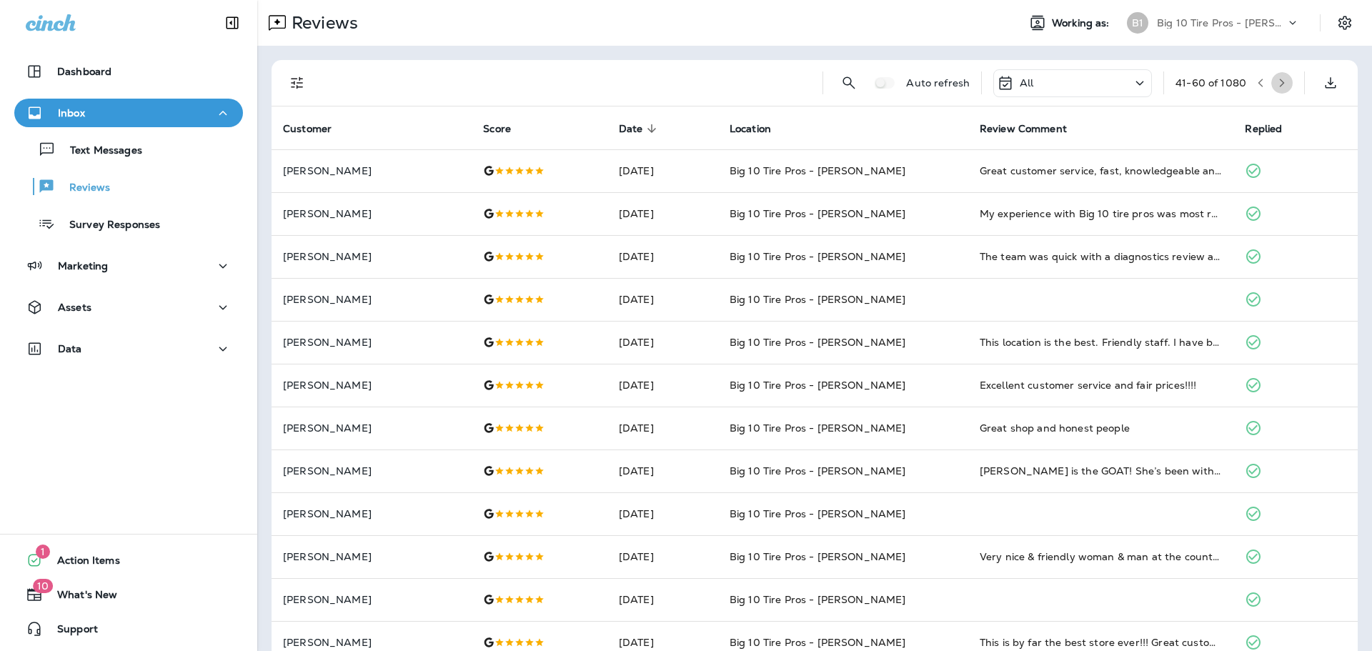
click at [1280, 80] on icon "button" at bounding box center [1282, 83] width 5 height 9
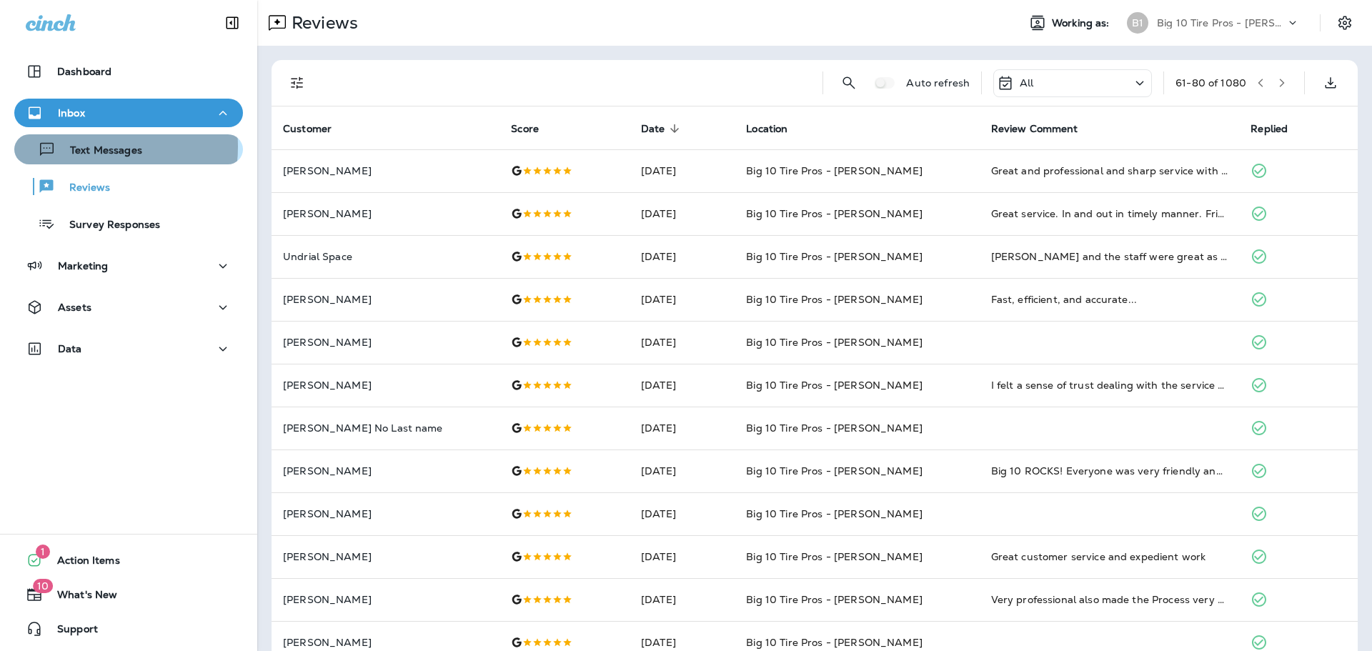
click at [86, 147] on p "Text Messages" at bounding box center [99, 151] width 86 height 14
